Goal: Task Accomplishment & Management: Use online tool/utility

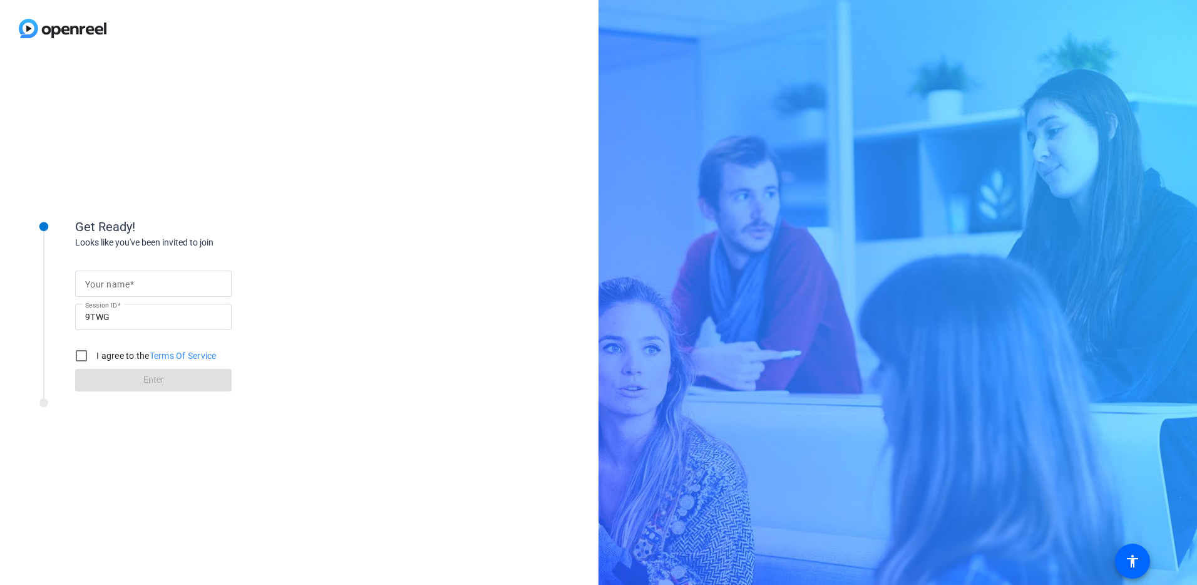
click at [94, 284] on mat-label "Your name" at bounding box center [107, 284] width 44 height 10
click at [94, 284] on input "Your name" at bounding box center [153, 283] width 136 height 15
type input "[PERSON_NAME]"
click at [314, 324] on div "Your name [PERSON_NAME] Session ID 9TWG I agree to the Terms Of Service Enter" at bounding box center [200, 320] width 250 height 142
click at [78, 355] on input "I agree to the Terms Of Service" at bounding box center [81, 355] width 25 height 25
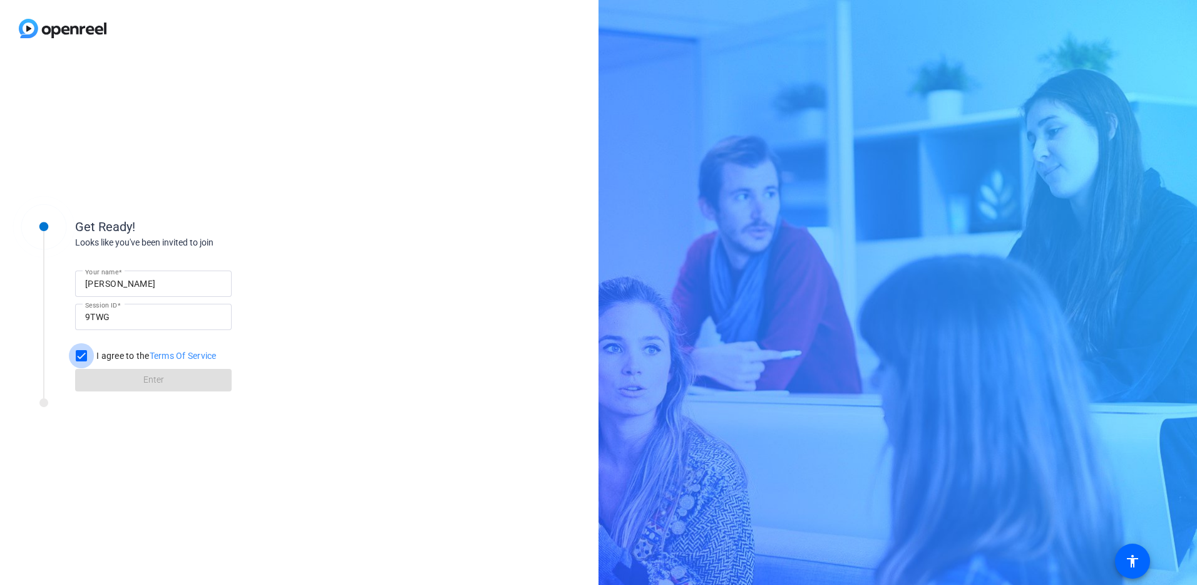
checkbox input "true"
click at [154, 382] on span "Enter" at bounding box center [153, 379] width 21 height 13
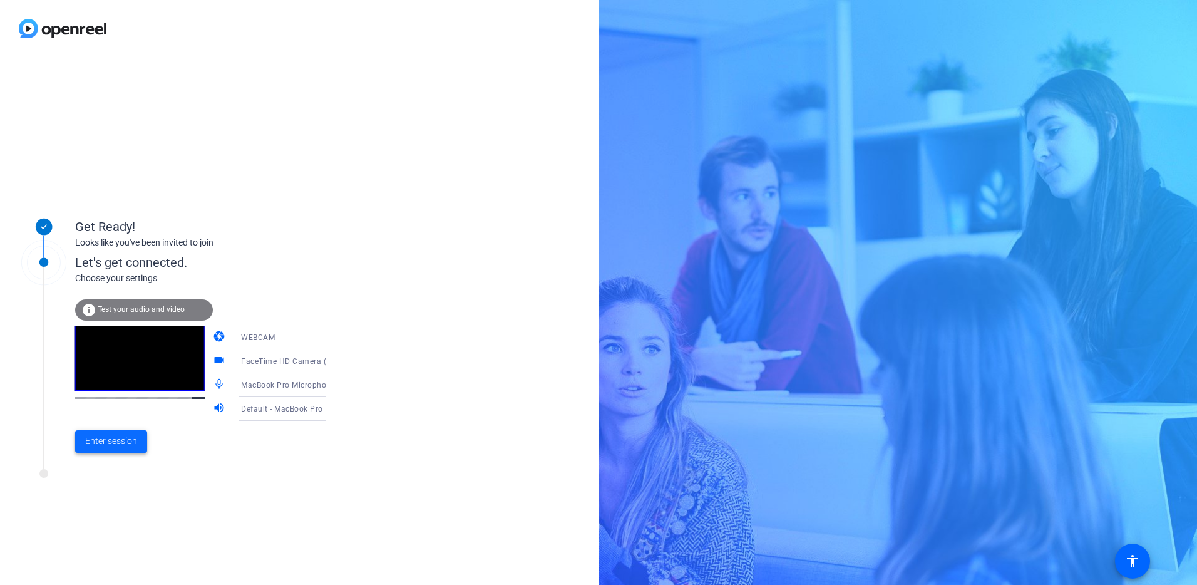
click at [110, 442] on span "Enter session" at bounding box center [111, 441] width 52 height 13
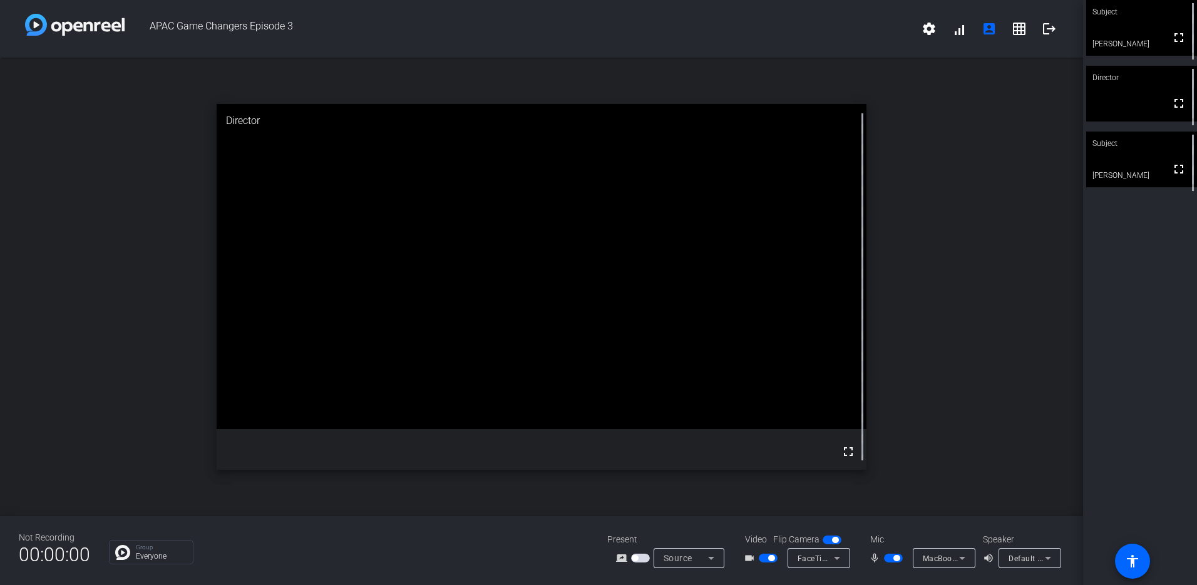
click at [843, 558] on icon at bounding box center [837, 557] width 15 height 15
click at [1007, 436] on div at bounding box center [598, 292] width 1197 height 585
